Goal: Browse casually: Explore the website without a specific task or goal

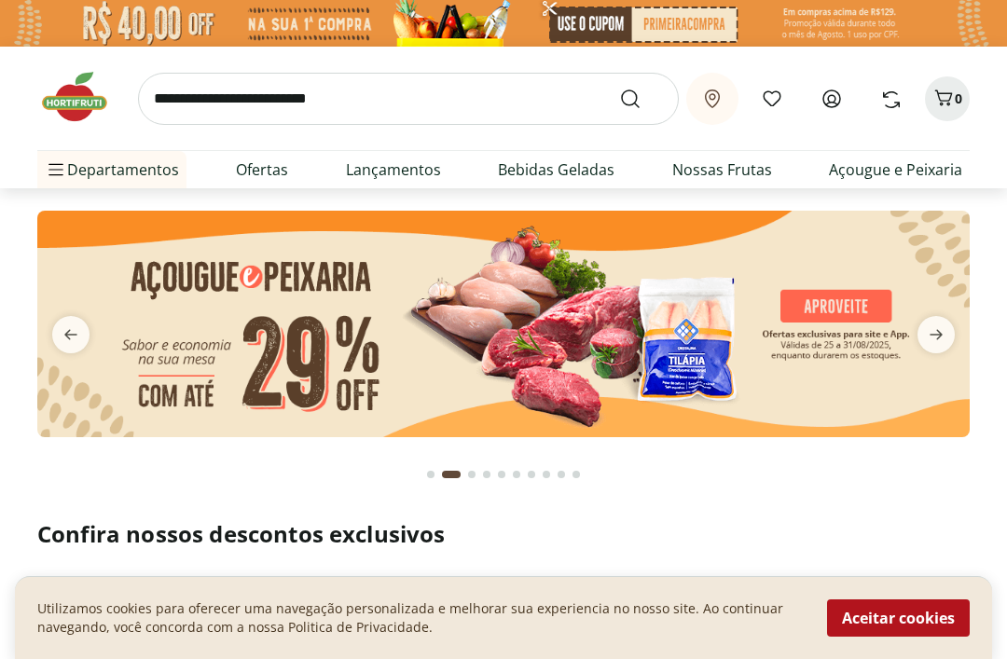
click at [940, 323] on icon "next" at bounding box center [936, 334] width 22 height 22
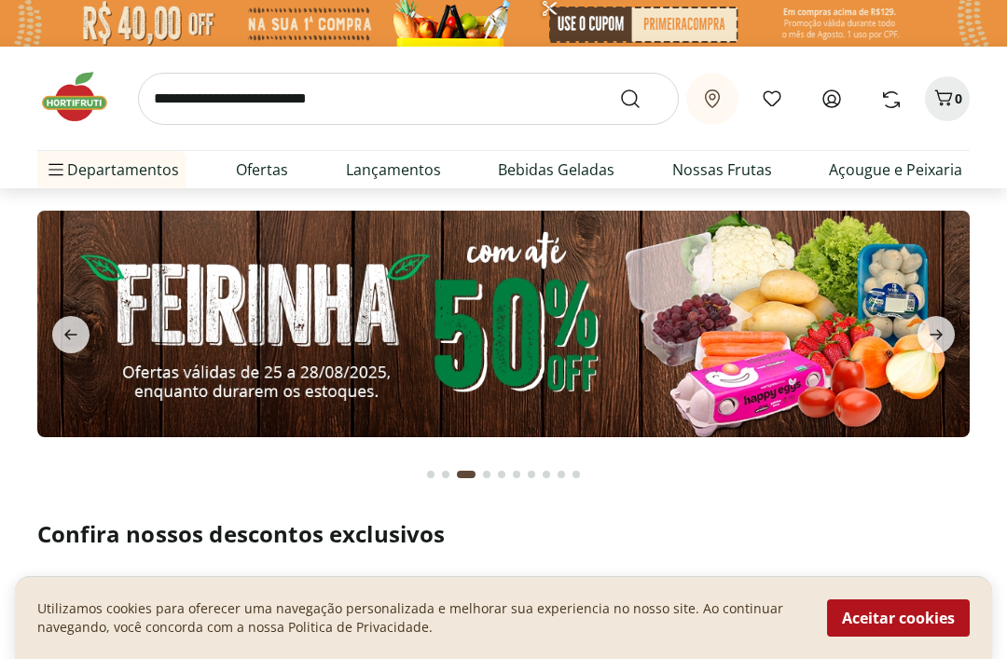
click at [947, 339] on span "next" at bounding box center [935, 334] width 37 height 37
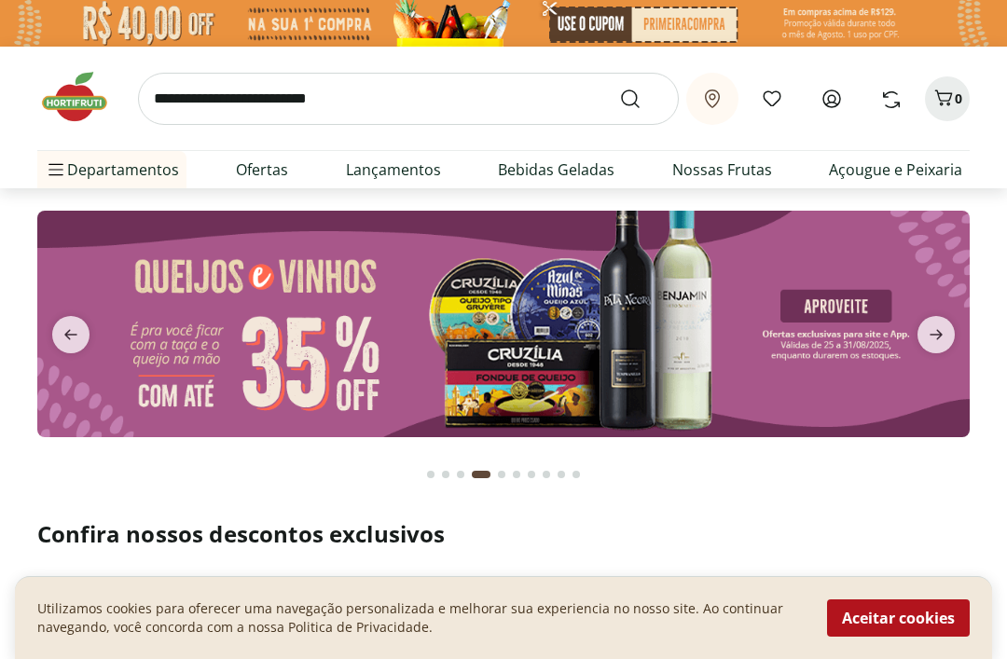
click at [950, 338] on span "next" at bounding box center [935, 334] width 37 height 37
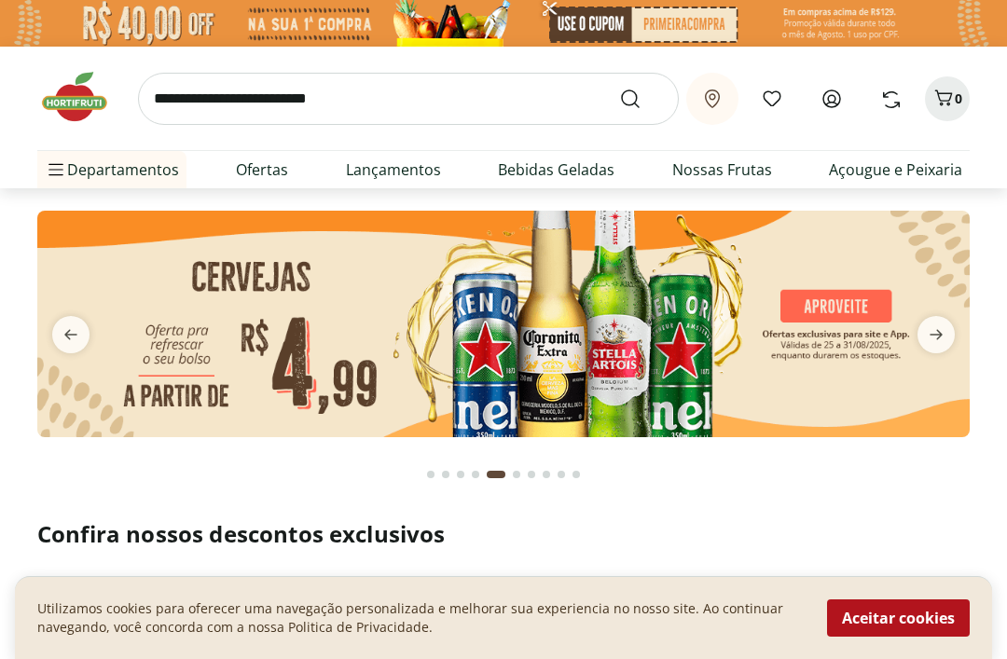
click at [939, 338] on icon "next" at bounding box center [935, 335] width 13 height 10
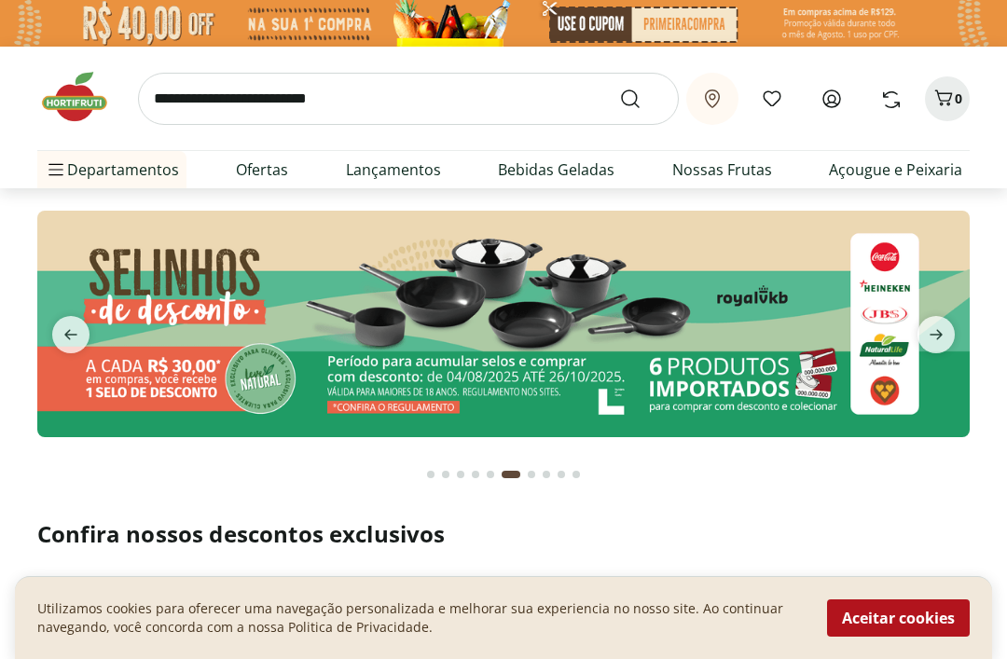
click at [940, 342] on icon "next" at bounding box center [936, 334] width 22 height 22
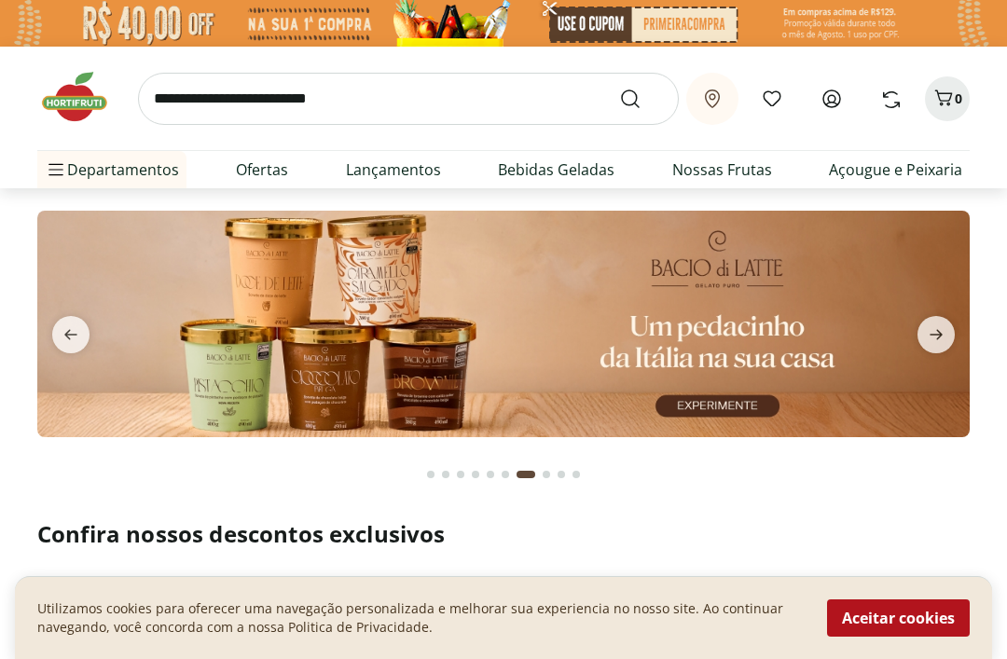
click at [945, 342] on icon "next" at bounding box center [936, 334] width 22 height 22
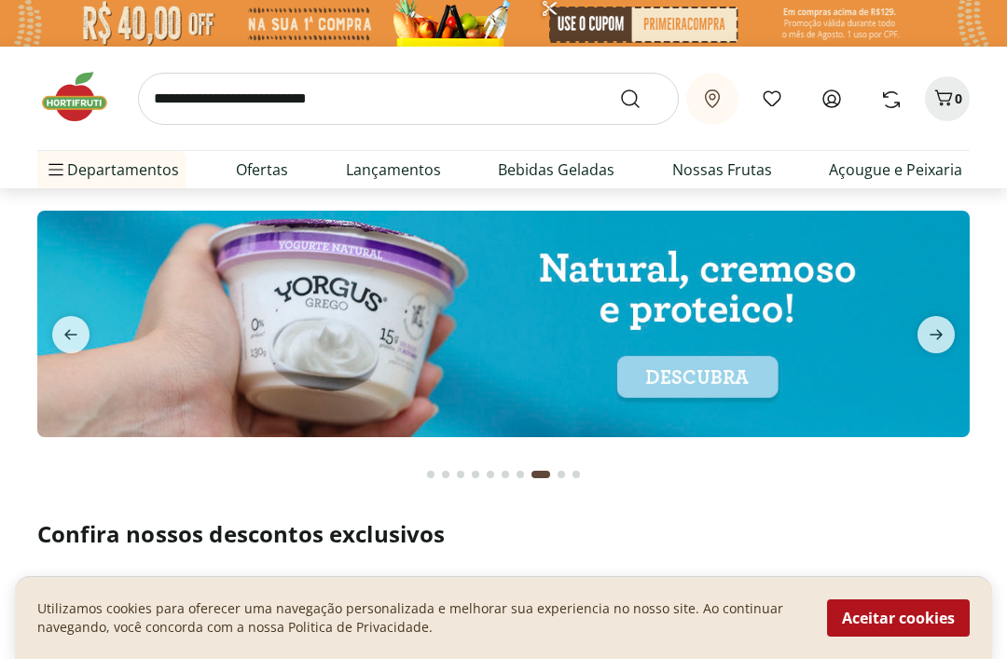
click at [945, 340] on icon "next" at bounding box center [936, 334] width 22 height 22
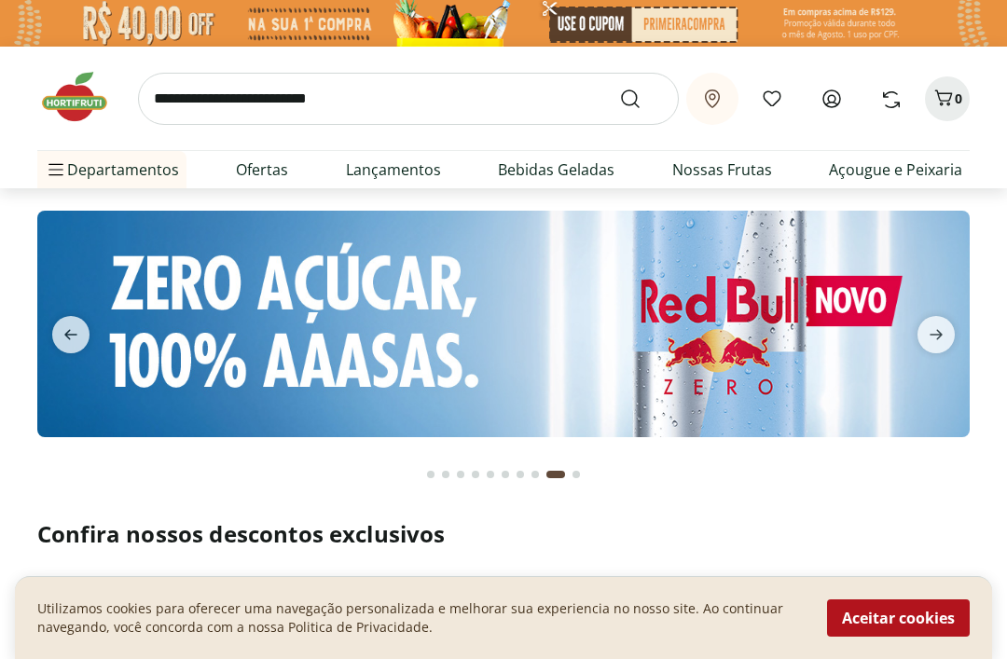
click at [945, 341] on icon "next" at bounding box center [936, 334] width 22 height 22
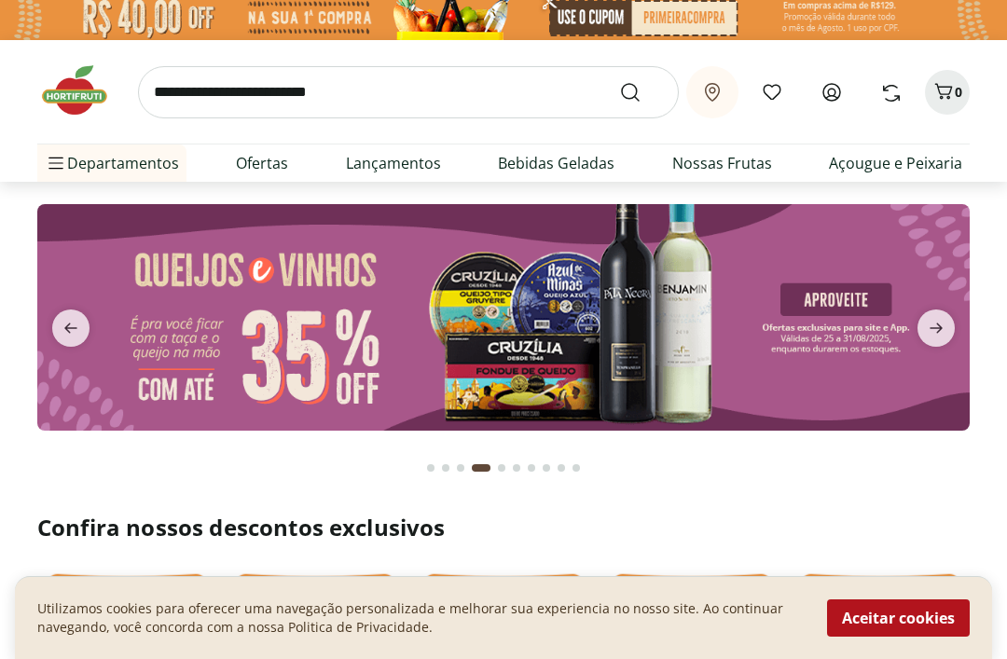
scroll to position [49, 0]
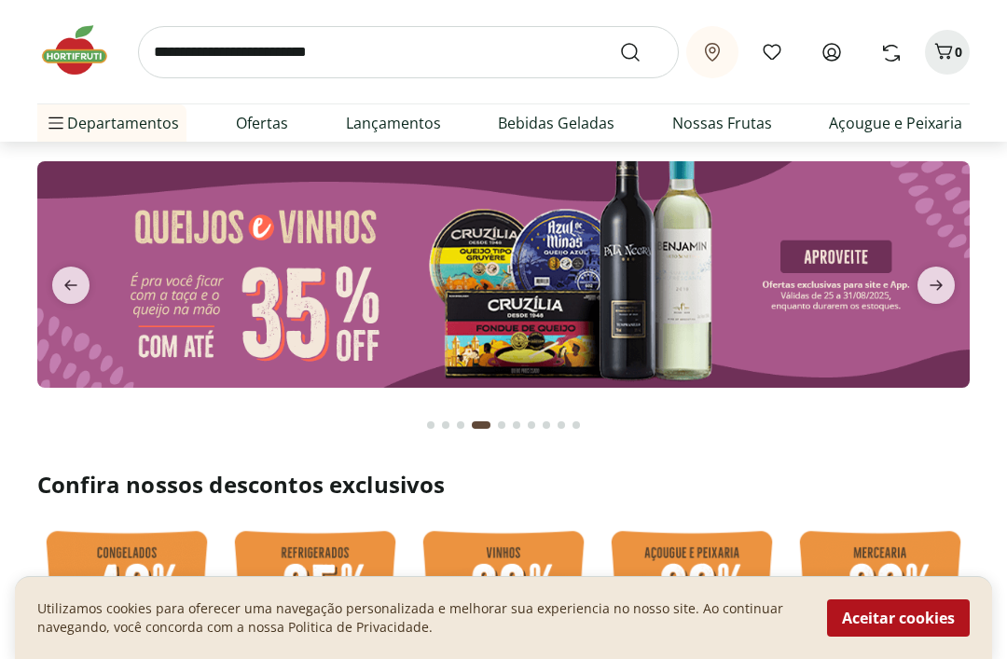
click at [649, 289] on img at bounding box center [503, 274] width 932 height 226
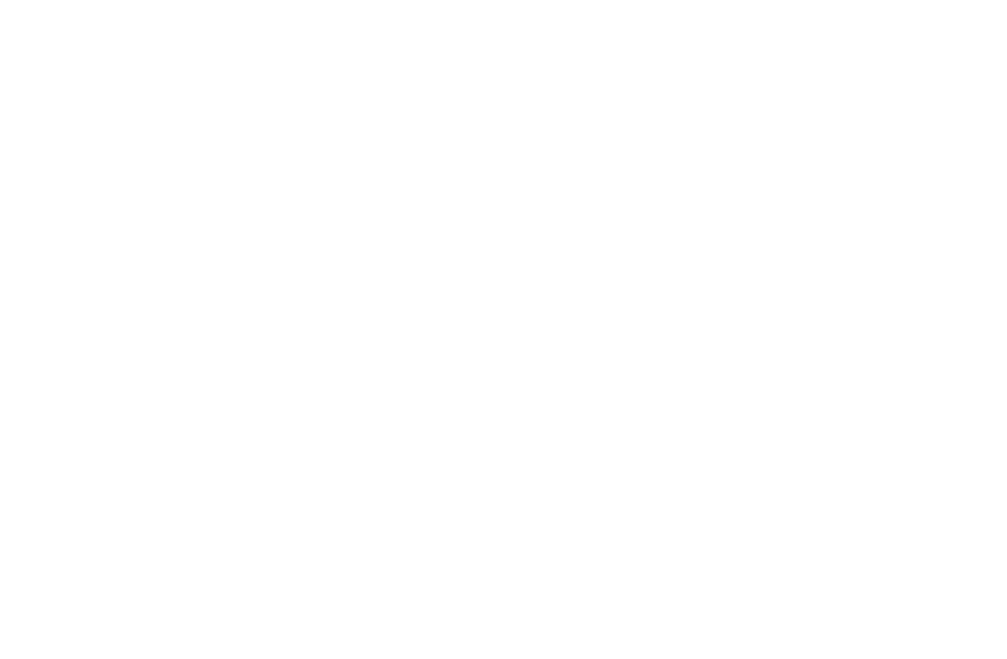
select select "**********"
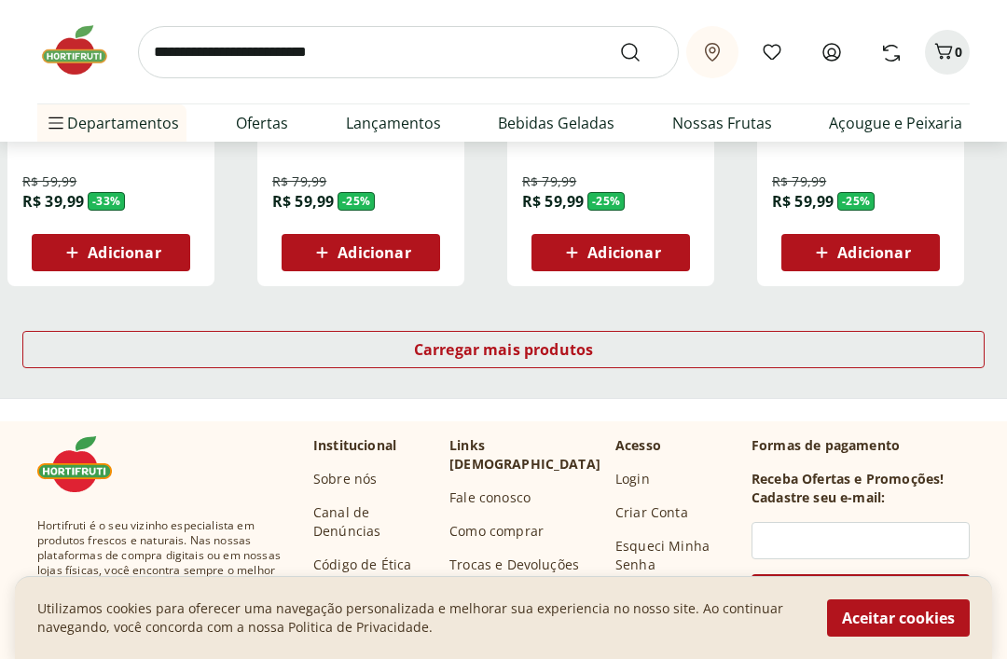
scroll to position [1284, 0]
click at [759, 360] on div "Carregar mais produtos" at bounding box center [503, 349] width 962 height 37
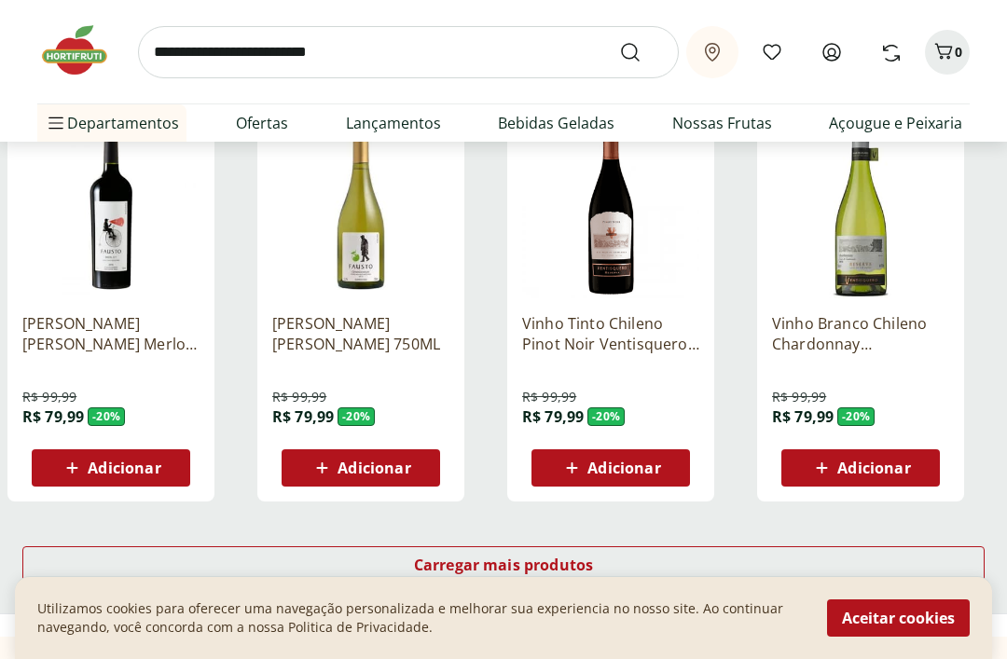
scroll to position [2313, 0]
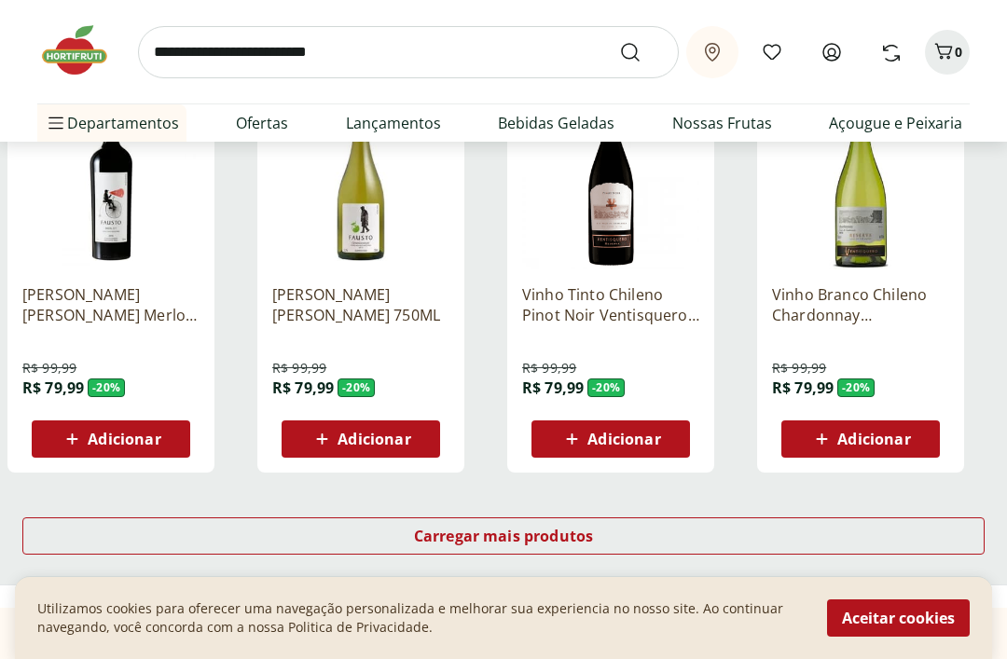
click at [656, 520] on div "Carregar mais produtos" at bounding box center [503, 535] width 962 height 37
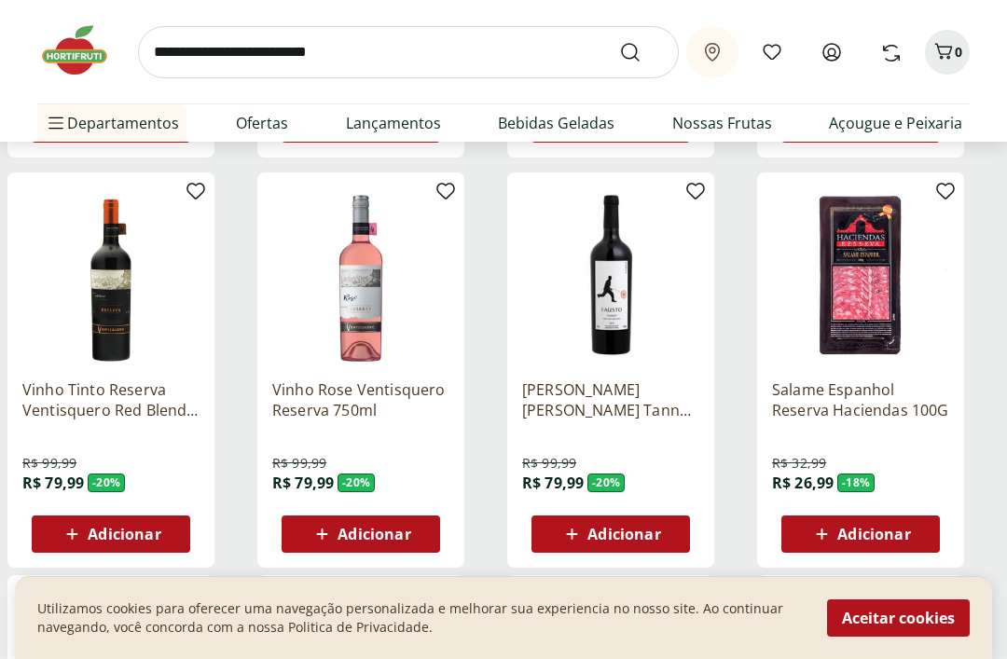
scroll to position [2666, 0]
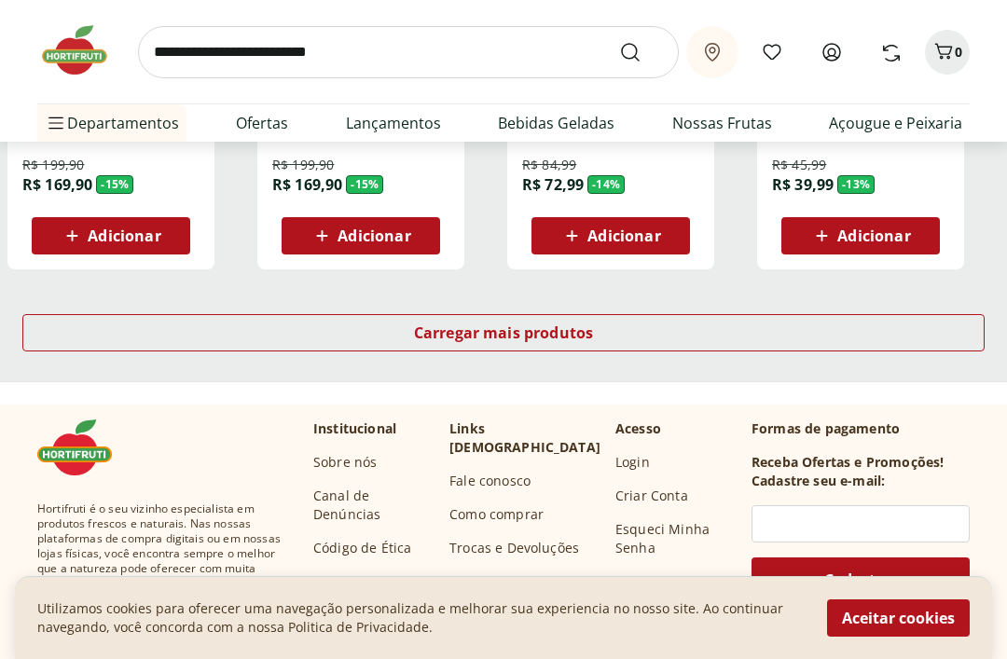
click at [763, 336] on div "Carregar mais produtos" at bounding box center [503, 333] width 962 height 37
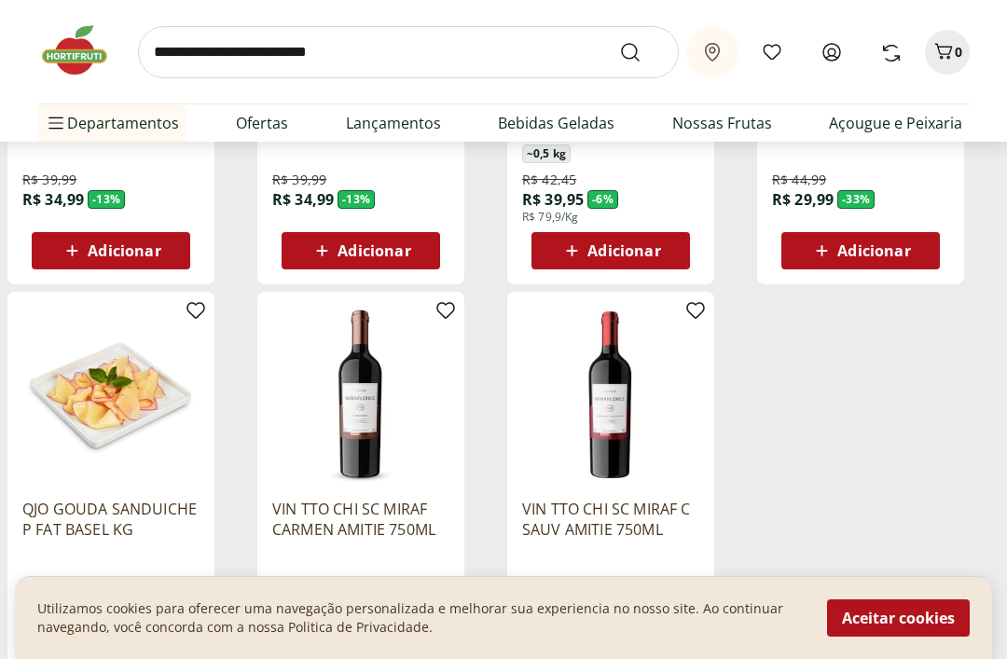
scroll to position [4530, 0]
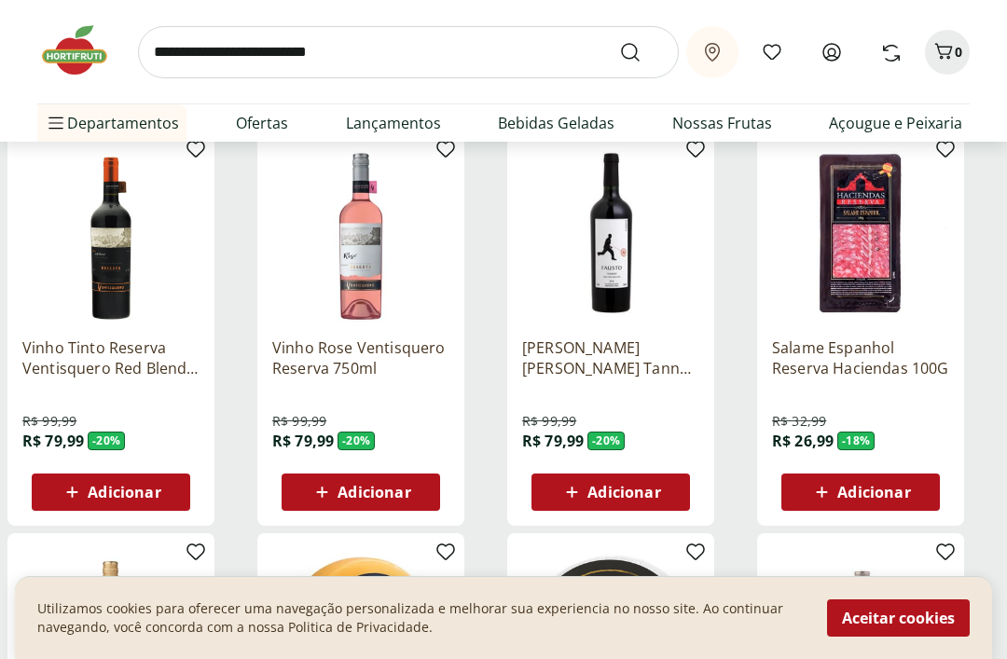
scroll to position [2548, 0]
